Goal: Obtain resource: Download file/media

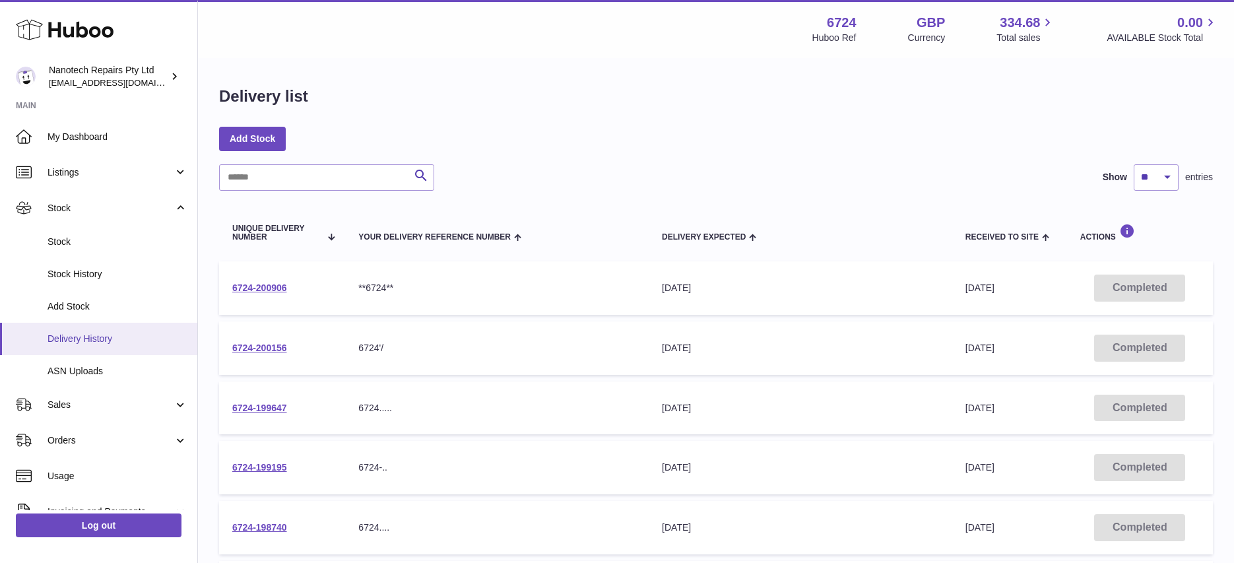
click at [94, 339] on span "Delivery History" at bounding box center [118, 339] width 140 height 13
click at [271, 288] on link "6724-200906" at bounding box center [259, 287] width 55 height 11
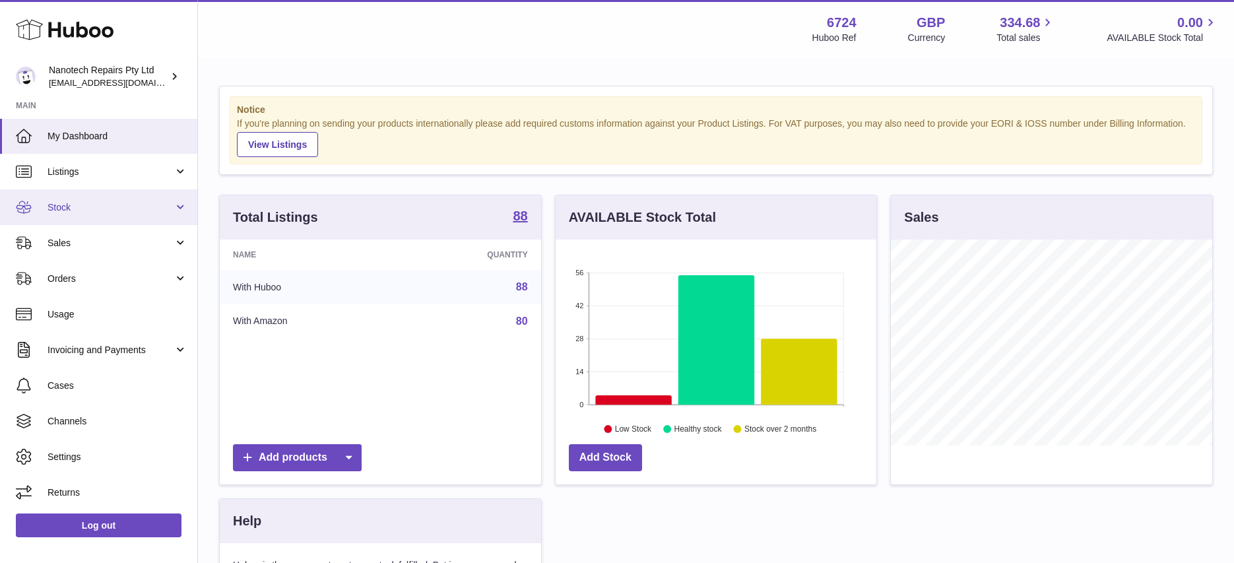
click at [139, 213] on link "Stock" at bounding box center [98, 207] width 197 height 36
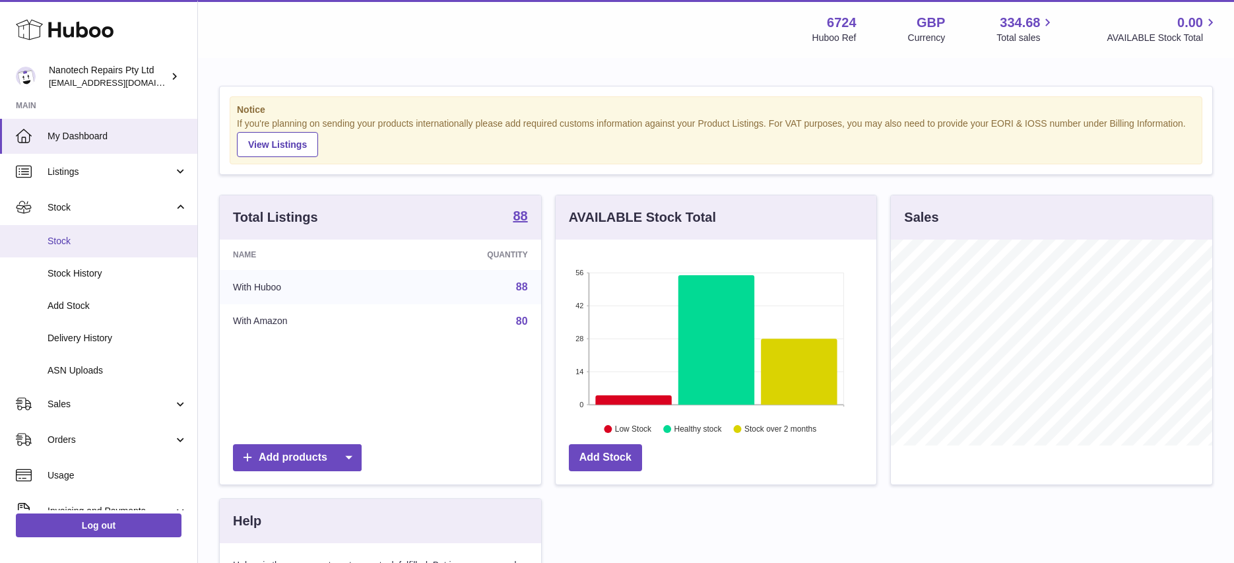
click at [132, 249] on link "Stock" at bounding box center [98, 241] width 197 height 32
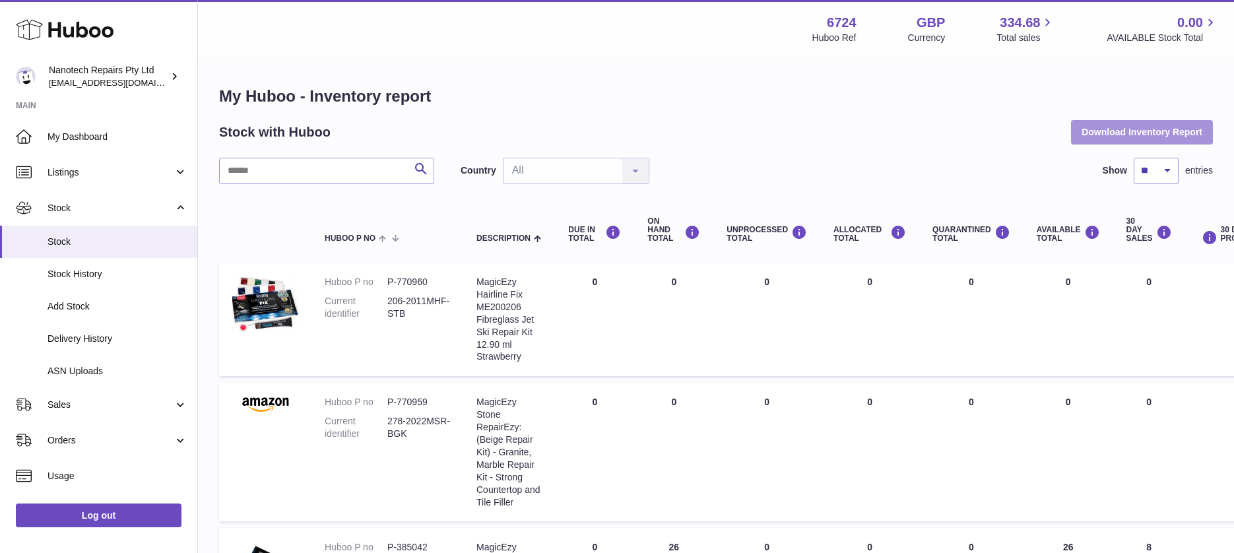
click at [1104, 131] on button "Download Inventory Report" at bounding box center [1142, 132] width 142 height 24
